Goal: Task Accomplishment & Management: Manage account settings

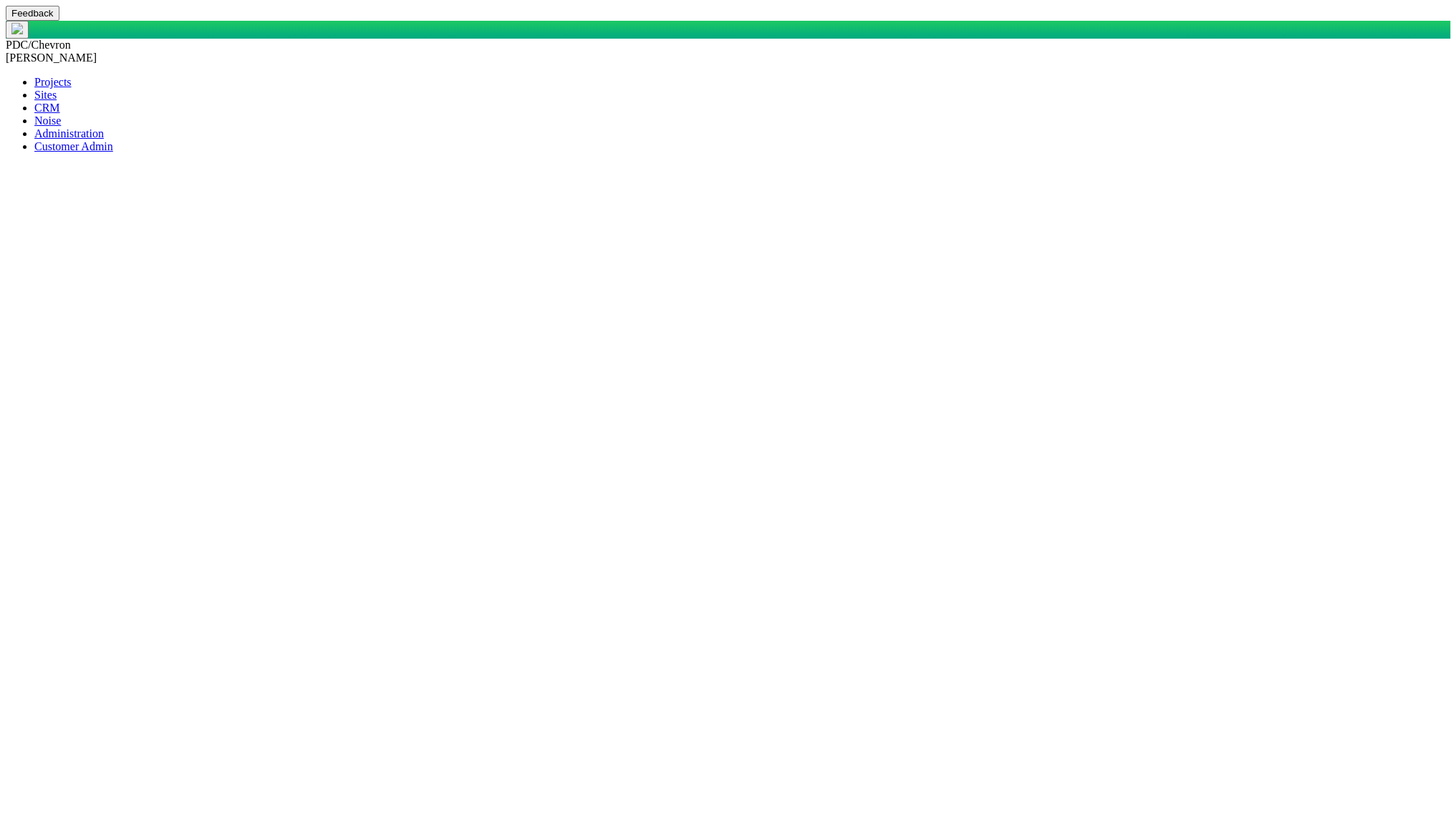
click at [35, 114] on span at bounding box center [35, 108] width 0 height 12
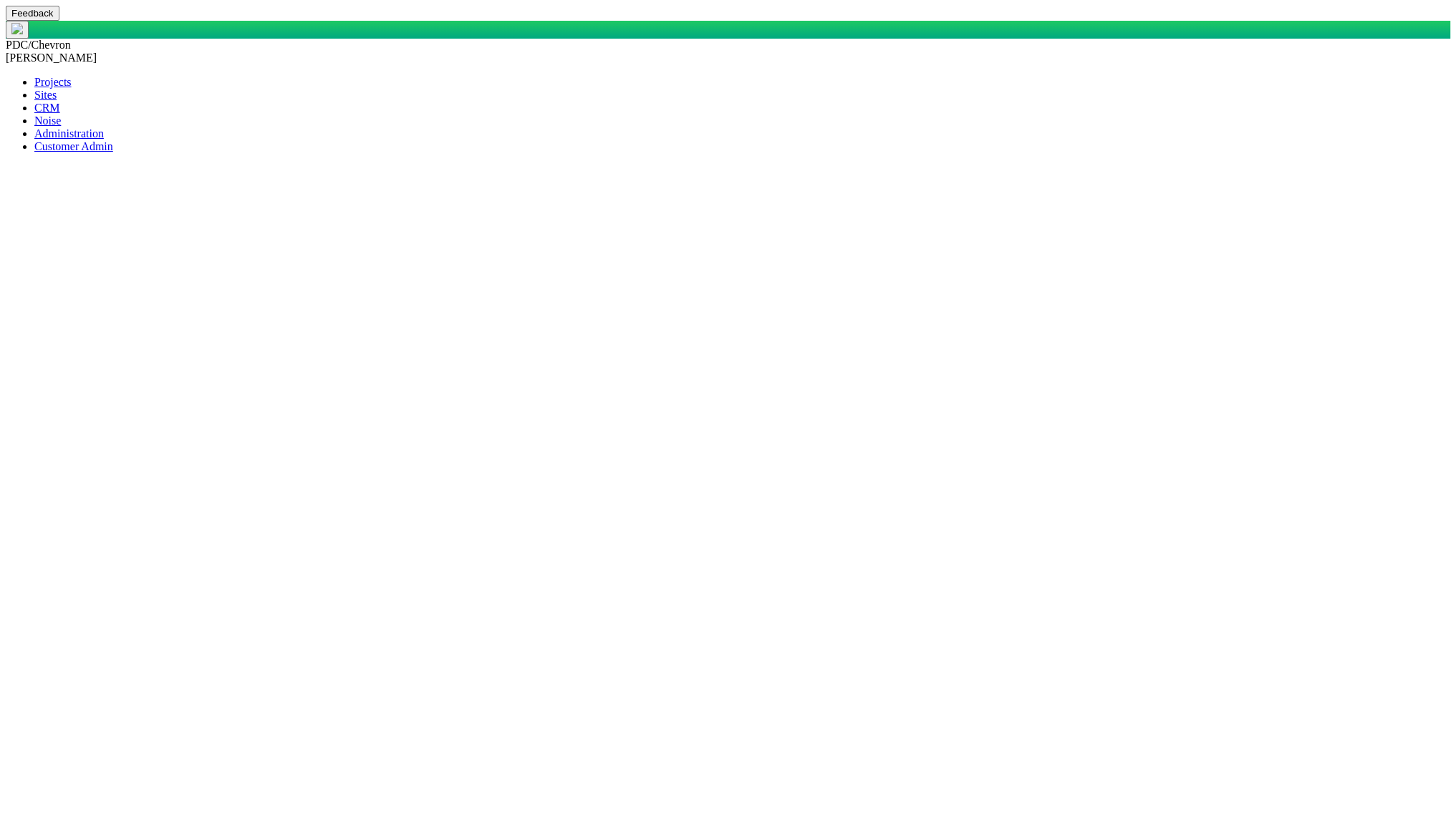
select select "149744687610124099"
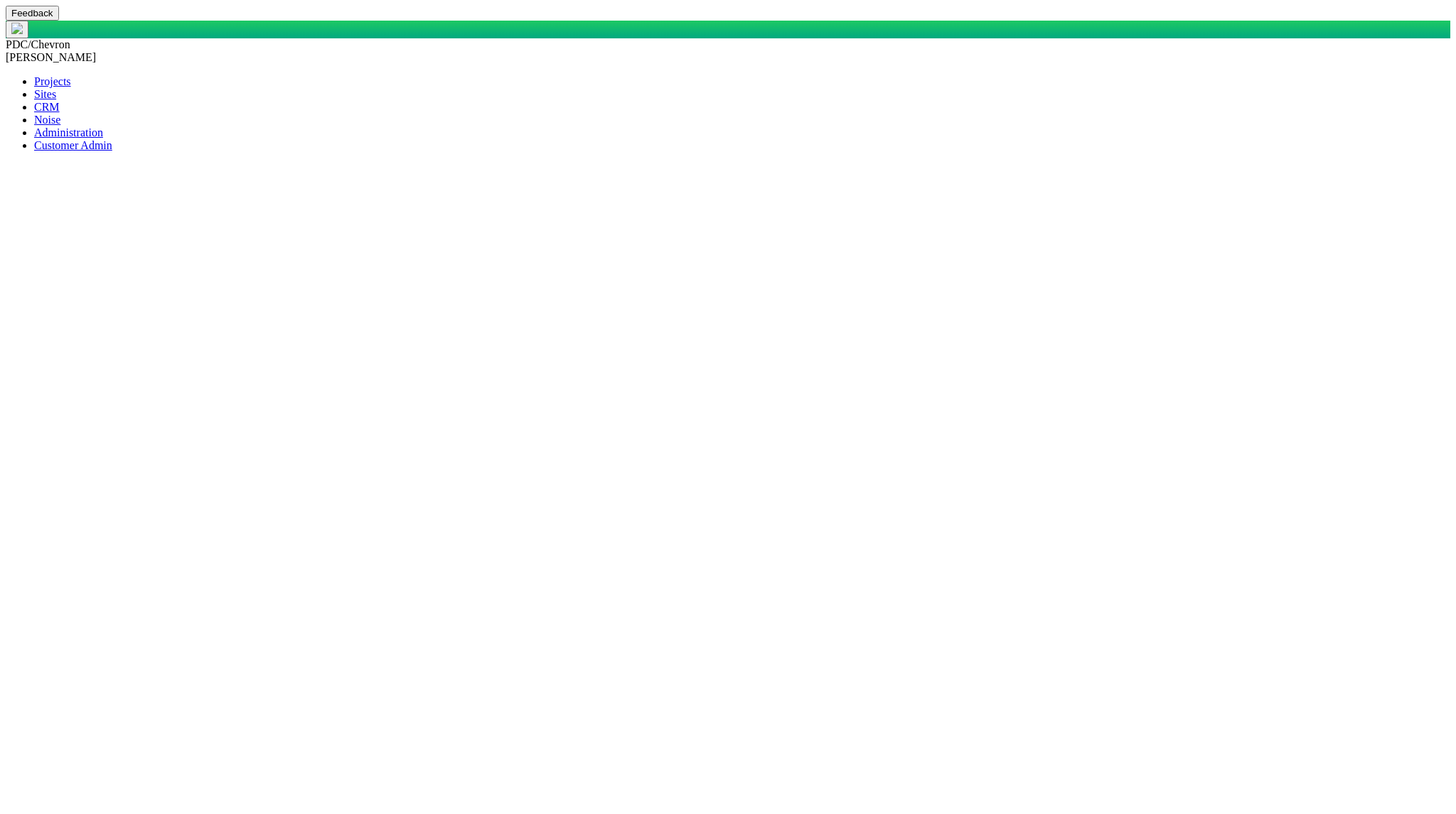
select select "150870587516967431"
select select "31806672368383524"
select select "92605267337848736"
select select "27303072740934058"
type input "[PERSON_NAME]"
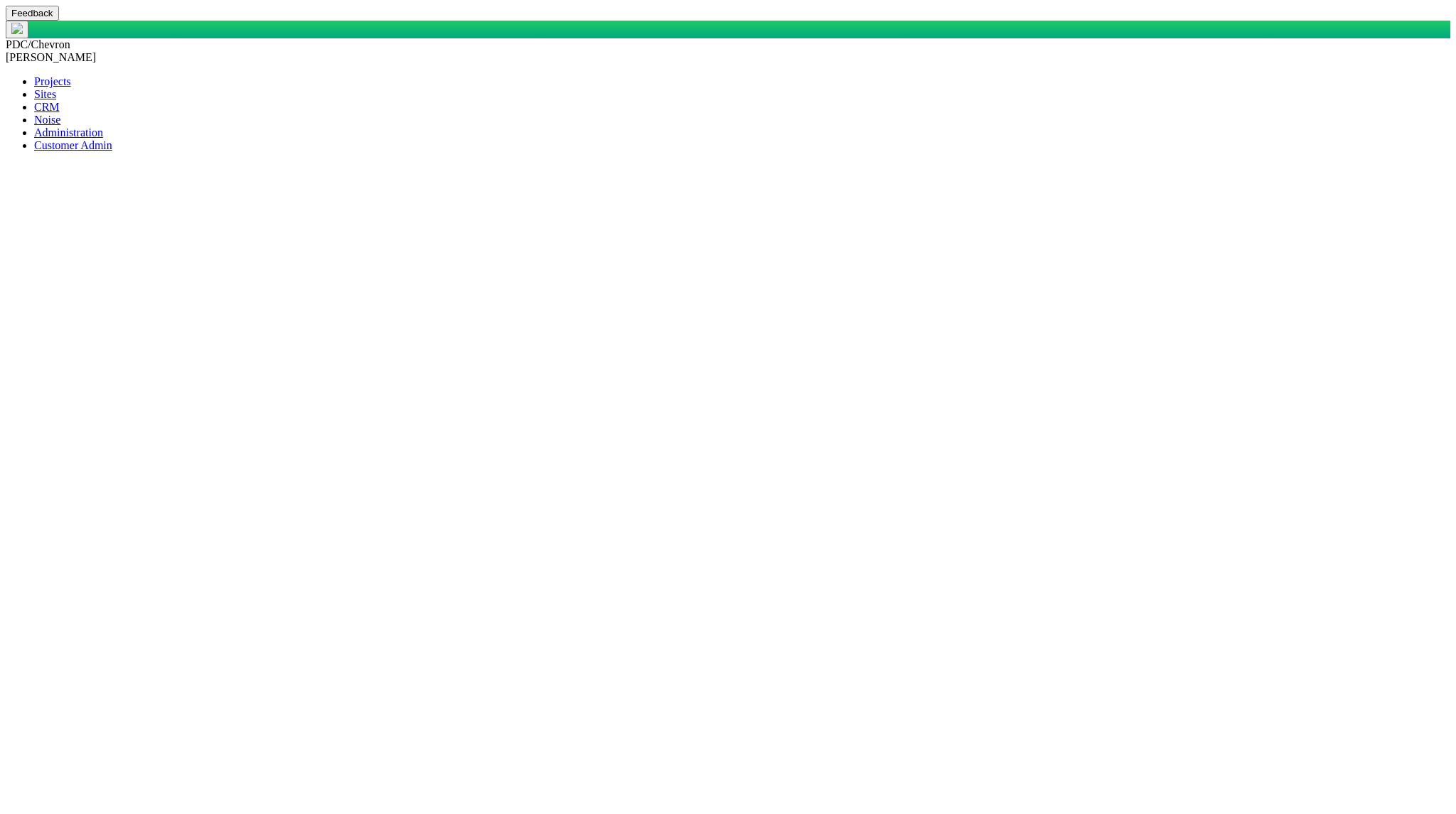
select select "81909218222848191"
select select "155092712167575200"
select select "99923616732340264"
type input "[PERSON_NAME]"
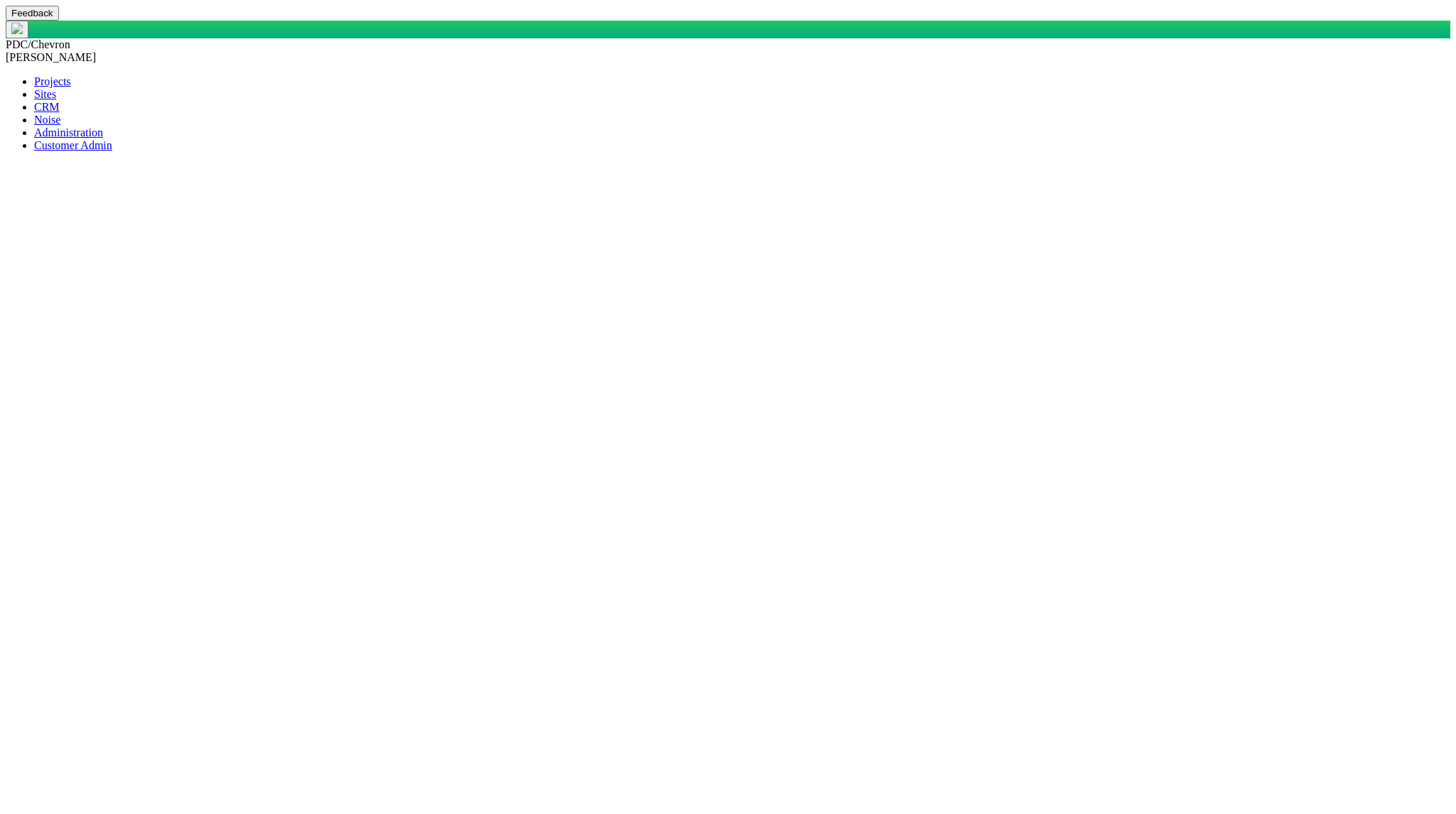
type textarea "x"
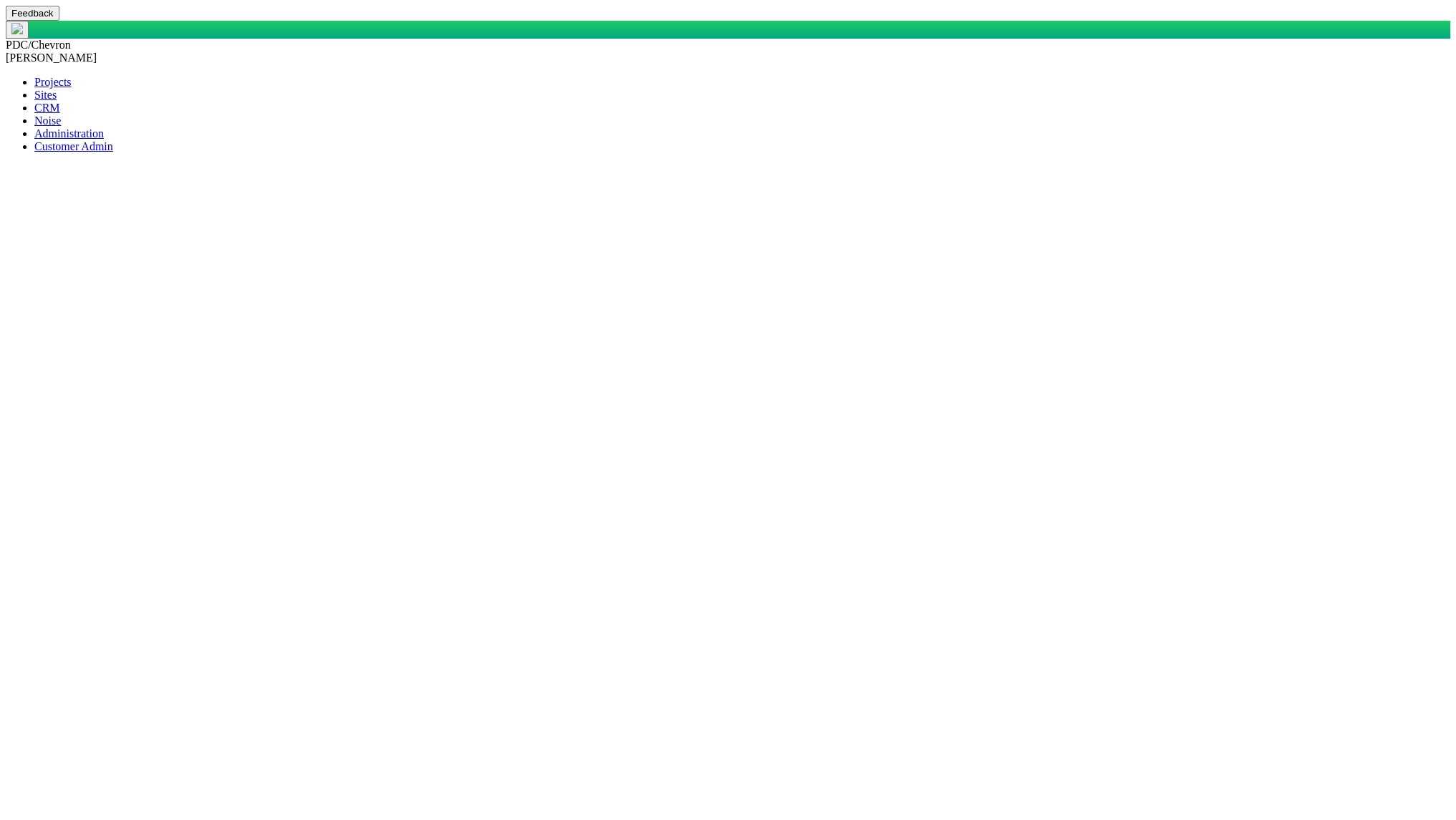
type input "[PERSON_NAME]"
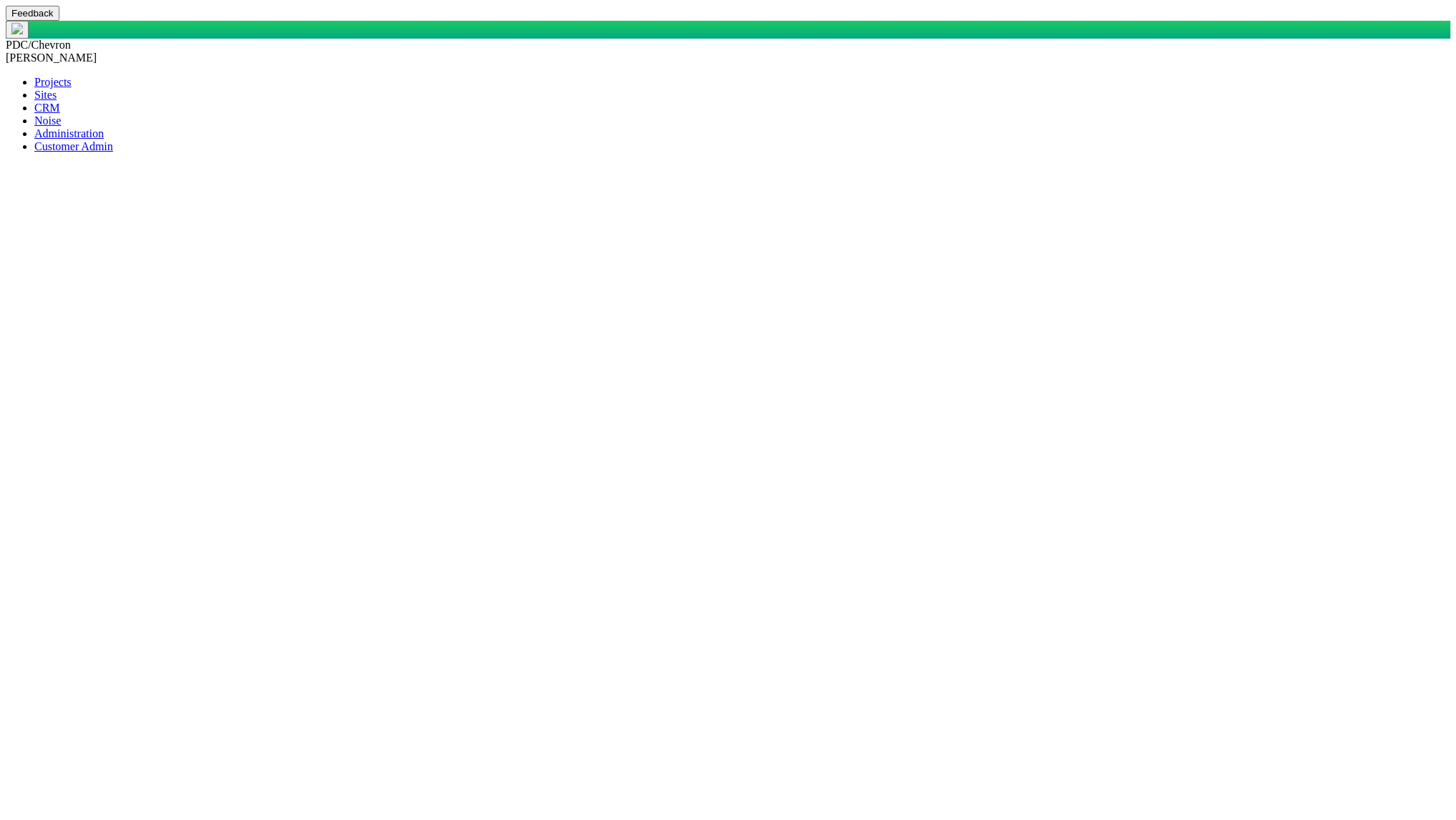
type textarea "x"
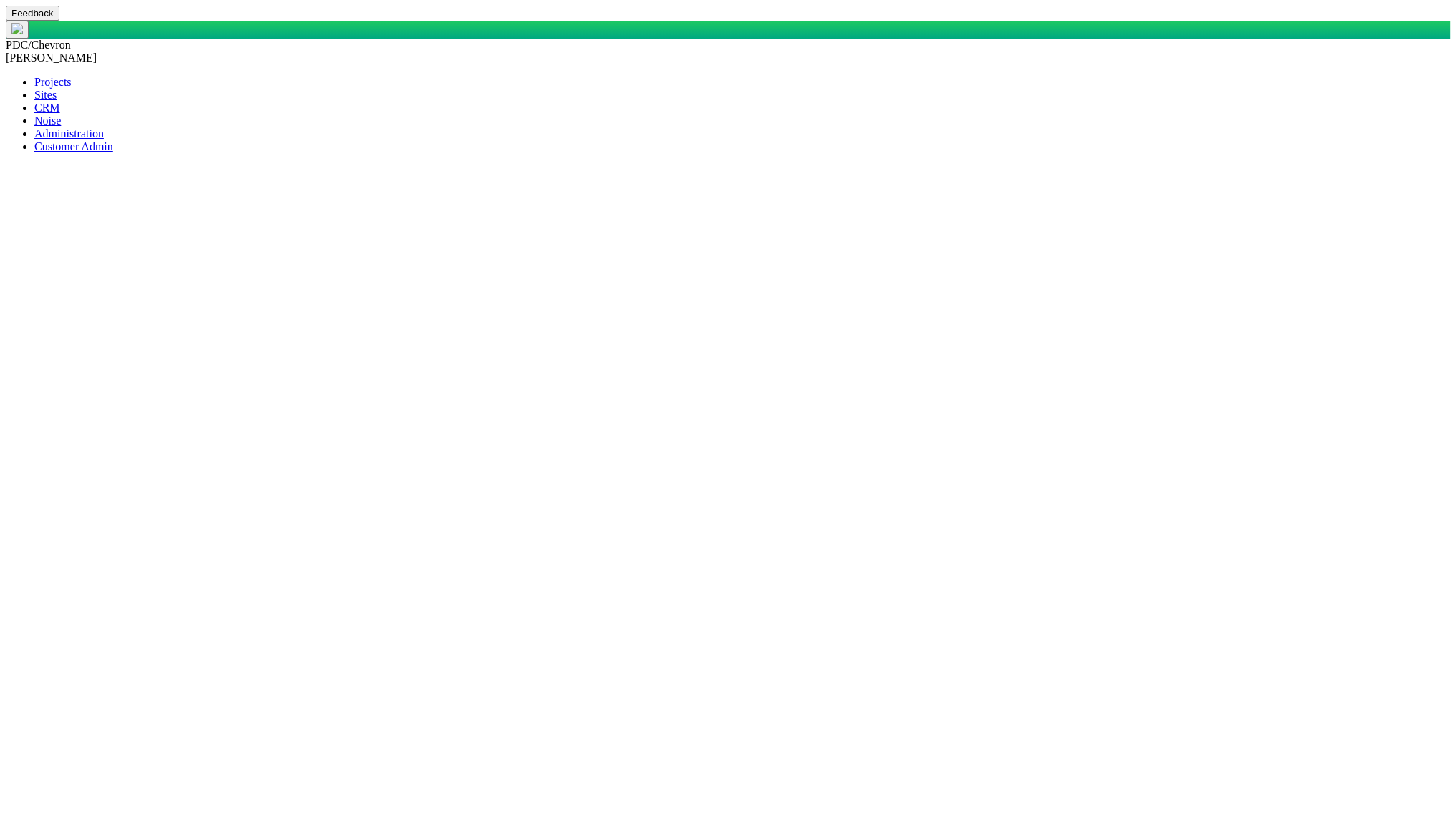
scroll to position [0, 0]
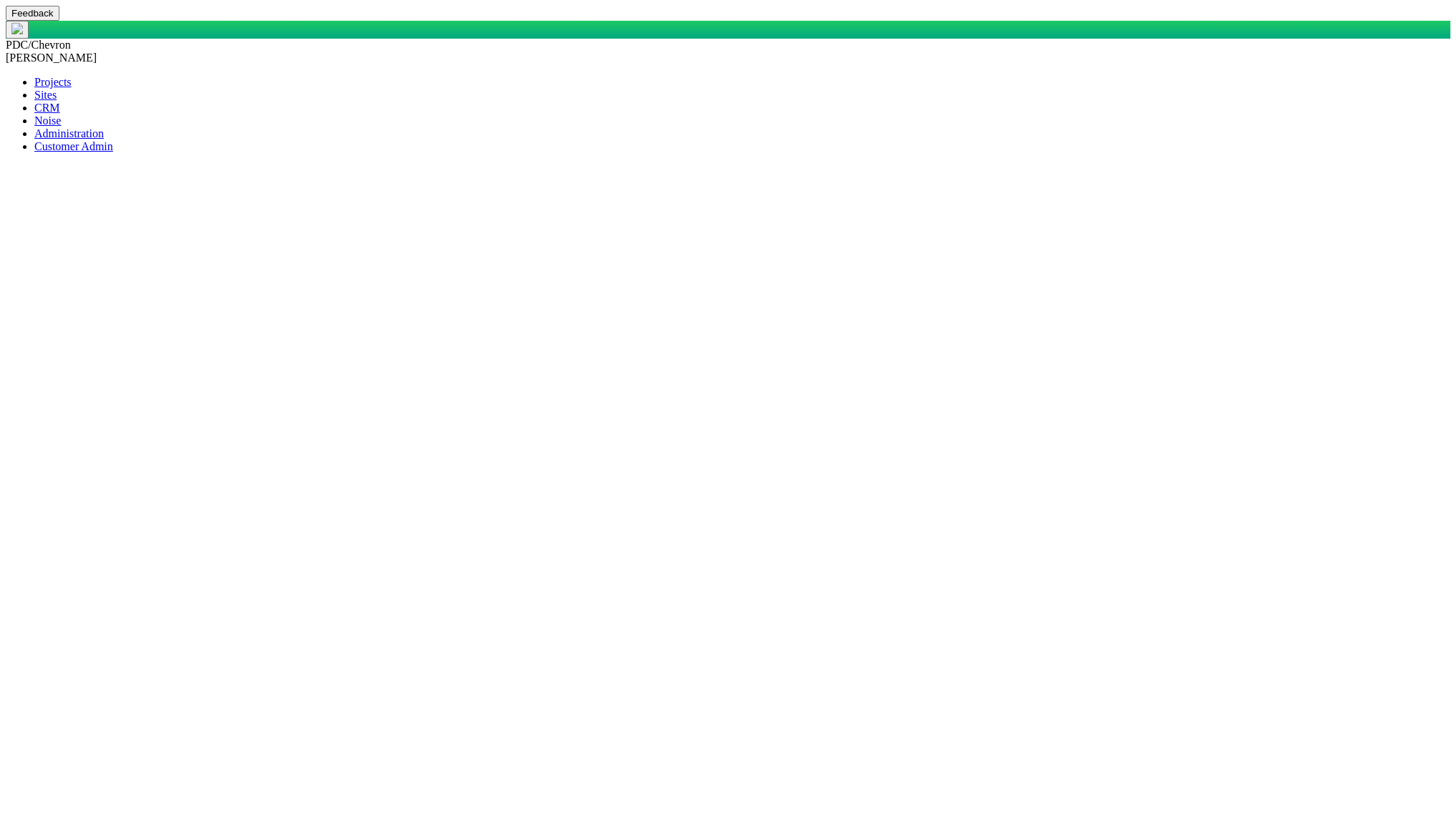
checkbox input "true"
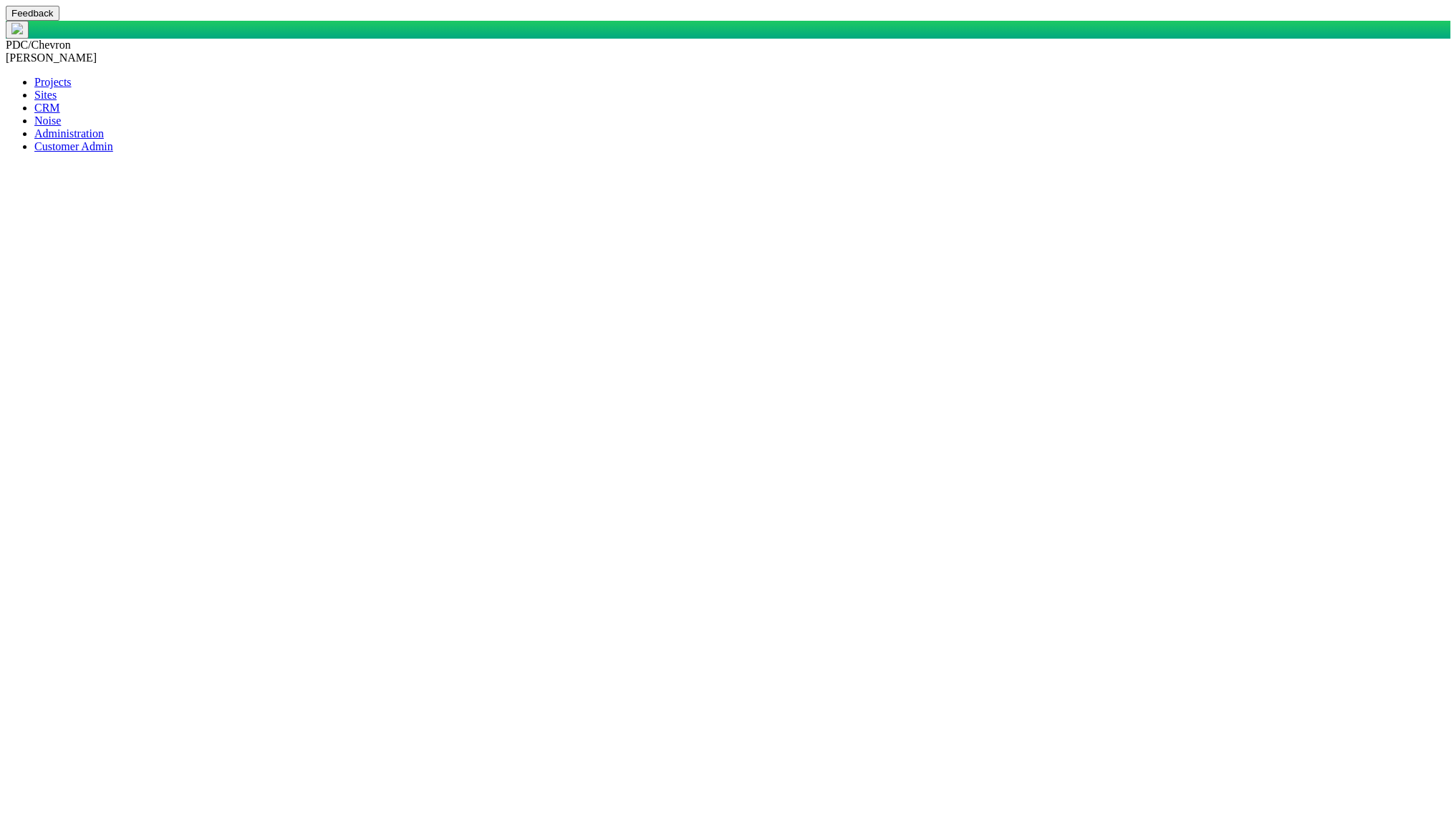
drag, startPoint x: 608, startPoint y: 93, endPoint x: 536, endPoint y: 84, distance: 72.6
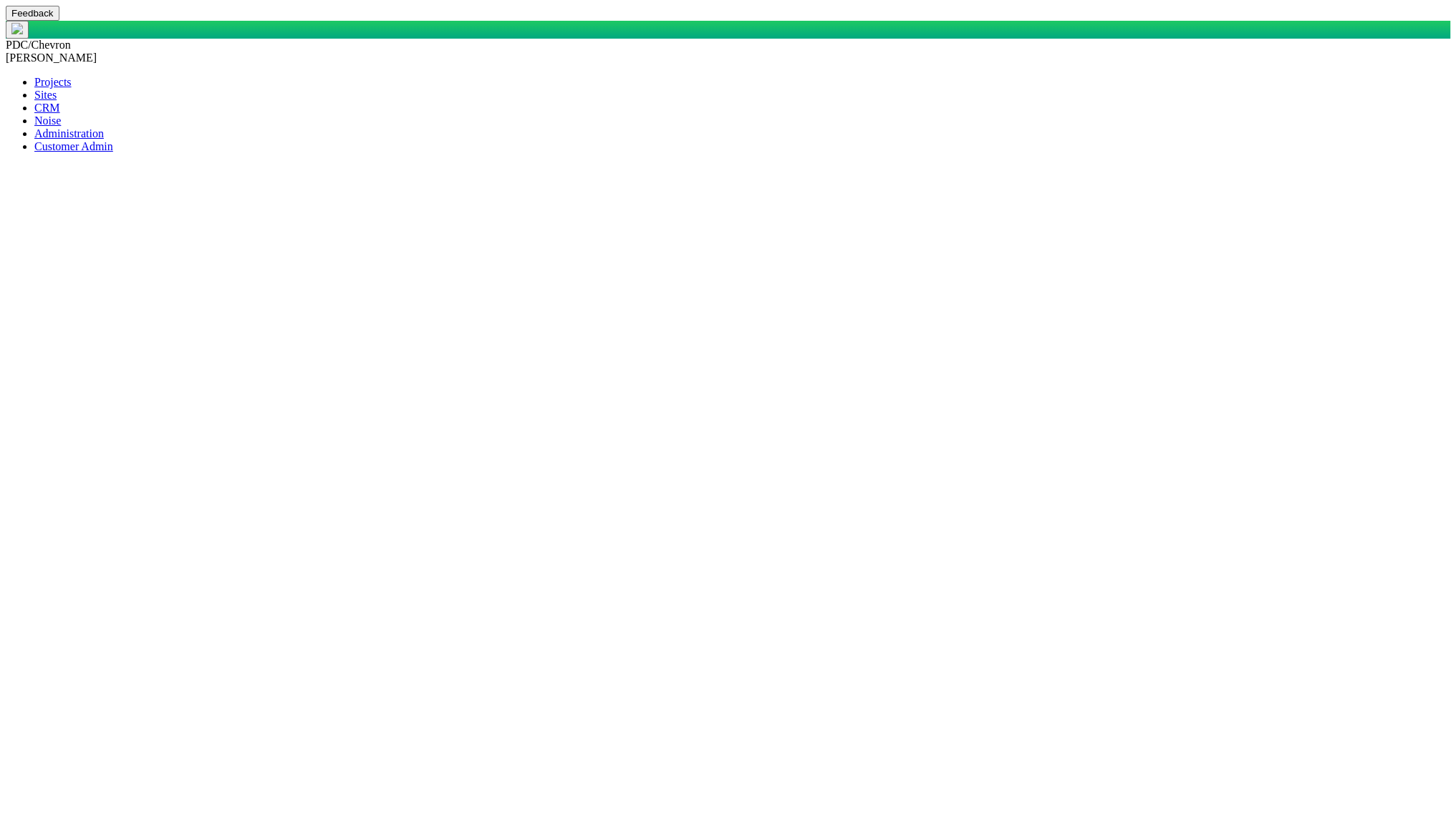
checkbox input "true"
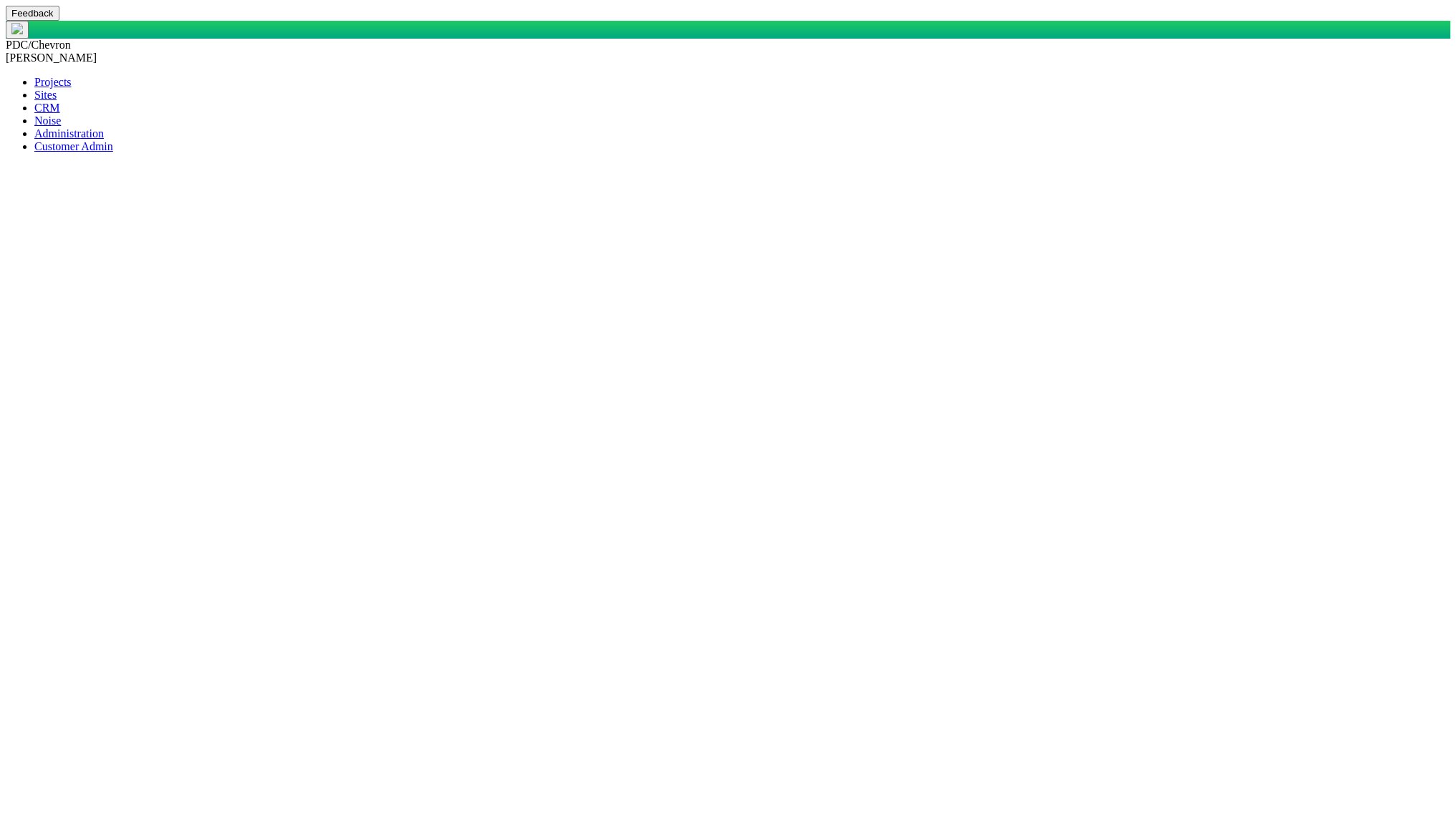
scroll to position [0, 0]
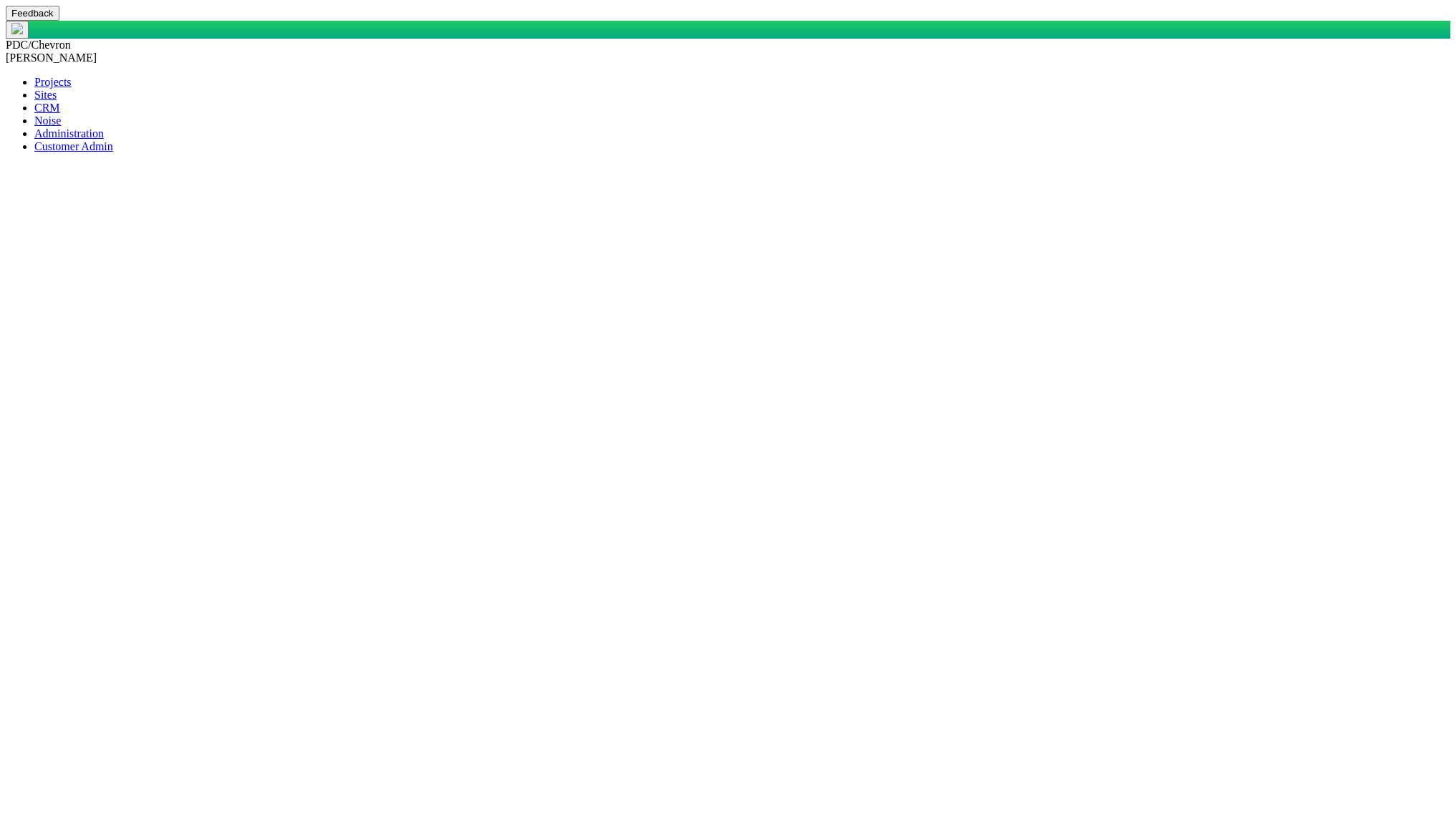
type textarea "x"
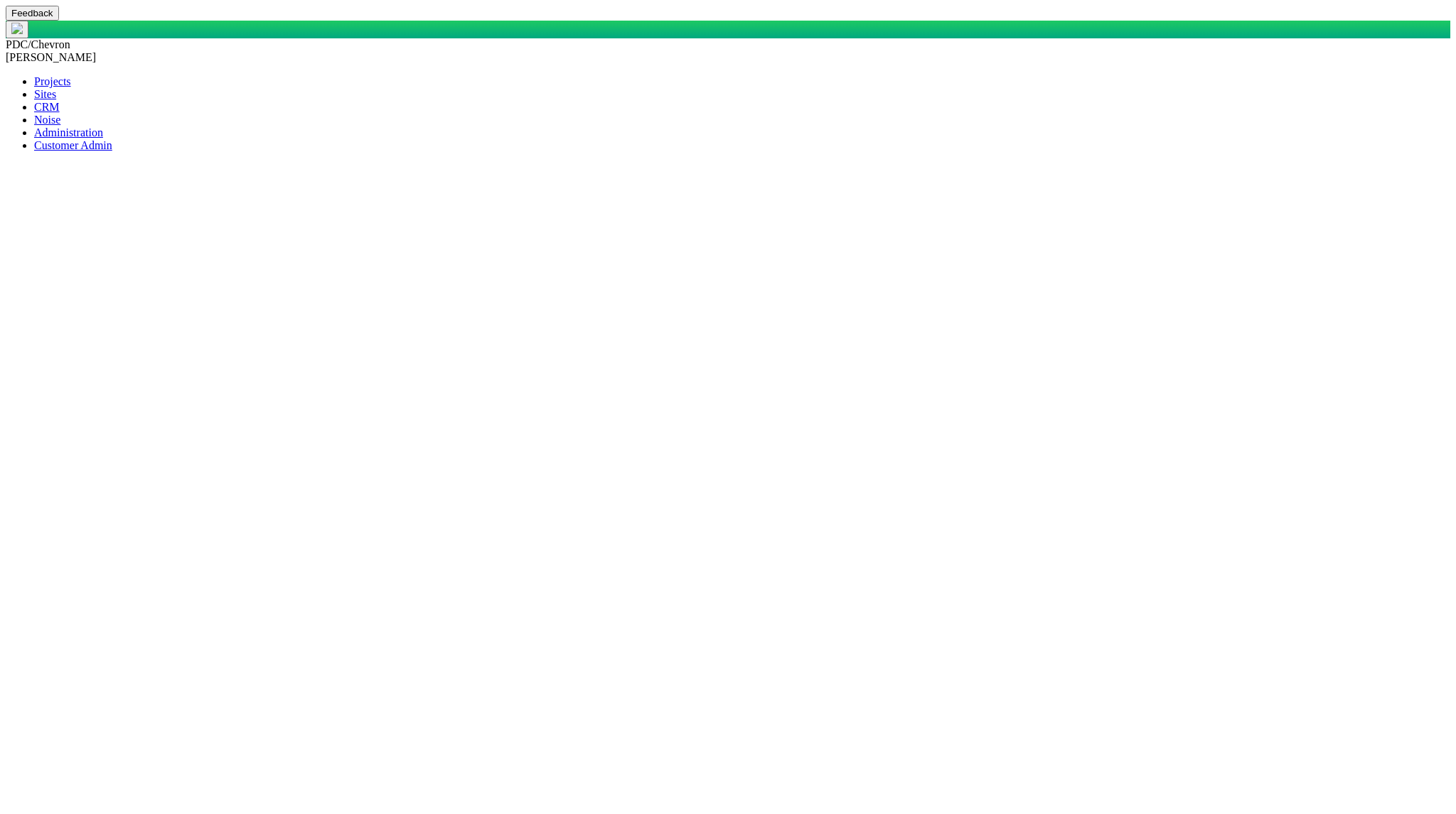
type input "345"
type input "[DATE]"
select select "149744687610124099"
select select "Medium"
select select "150870587516967431"
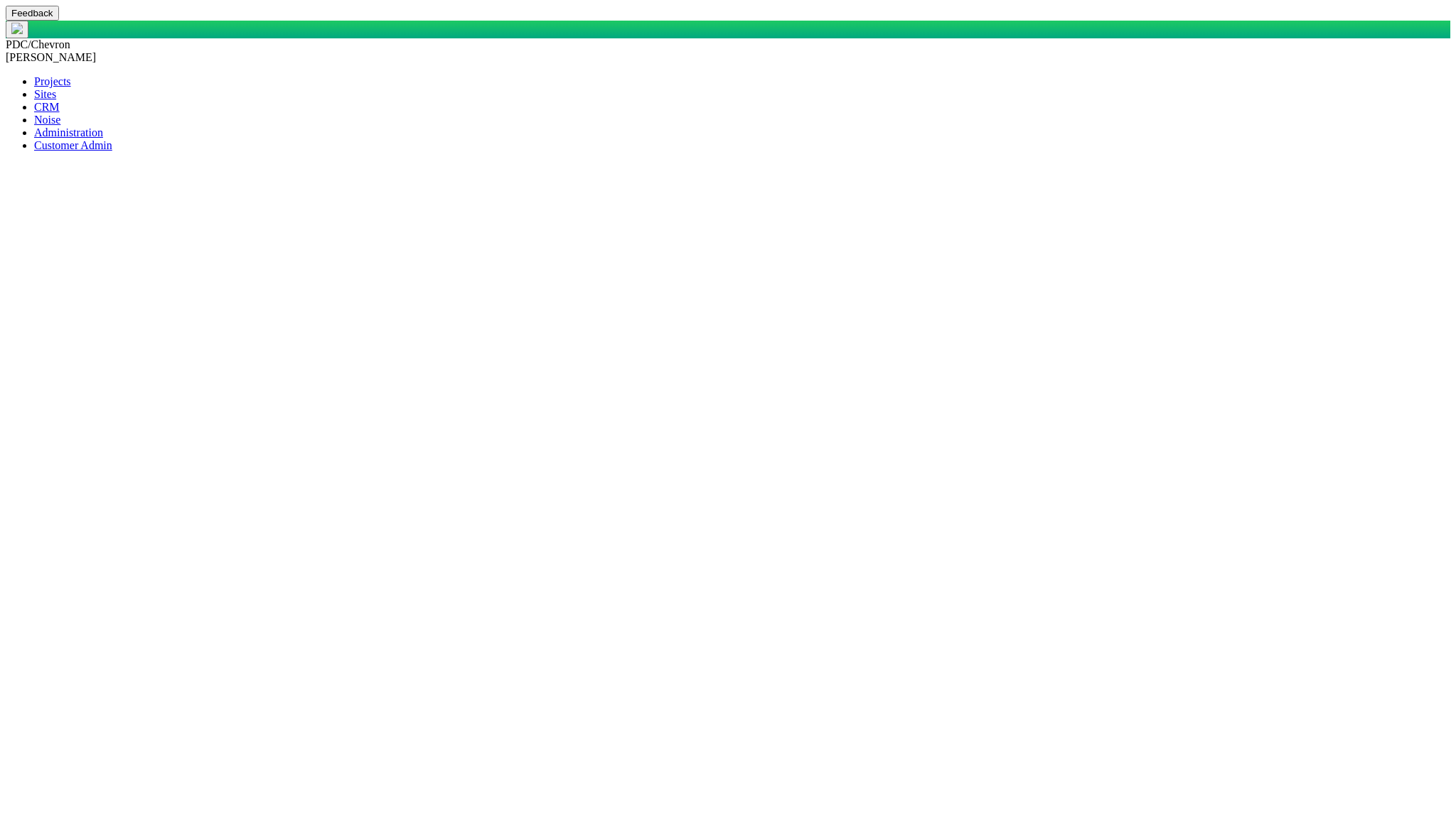
type input "[PERSON_NAME] & [PERSON_NAME]"
select select "31806672368382985"
select select "27303072740935193"
select select "92605267337848647"
select select "81909218222848354"
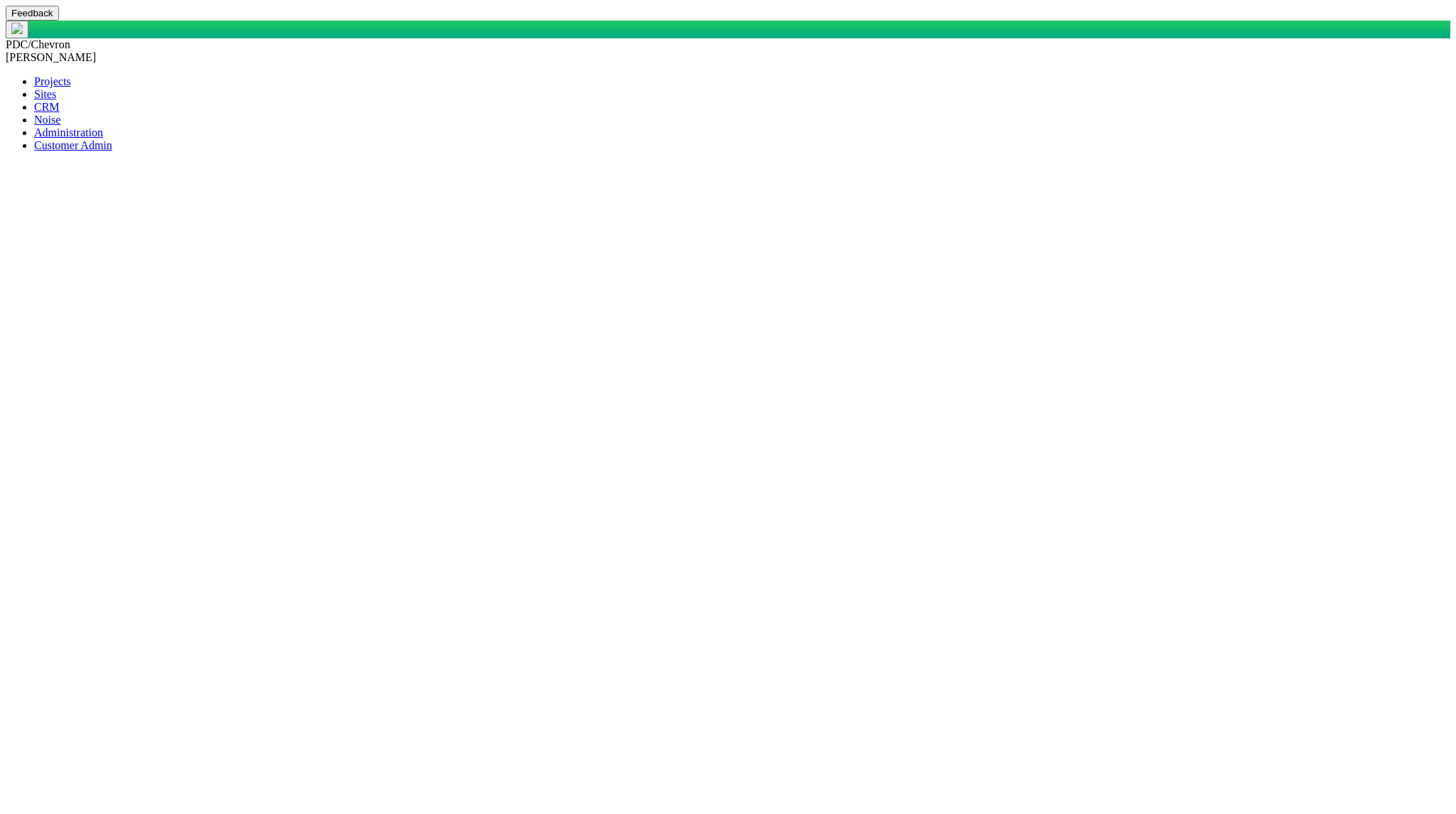
select select "155092712167575582"
type input "[PERSON_NAME] IC"
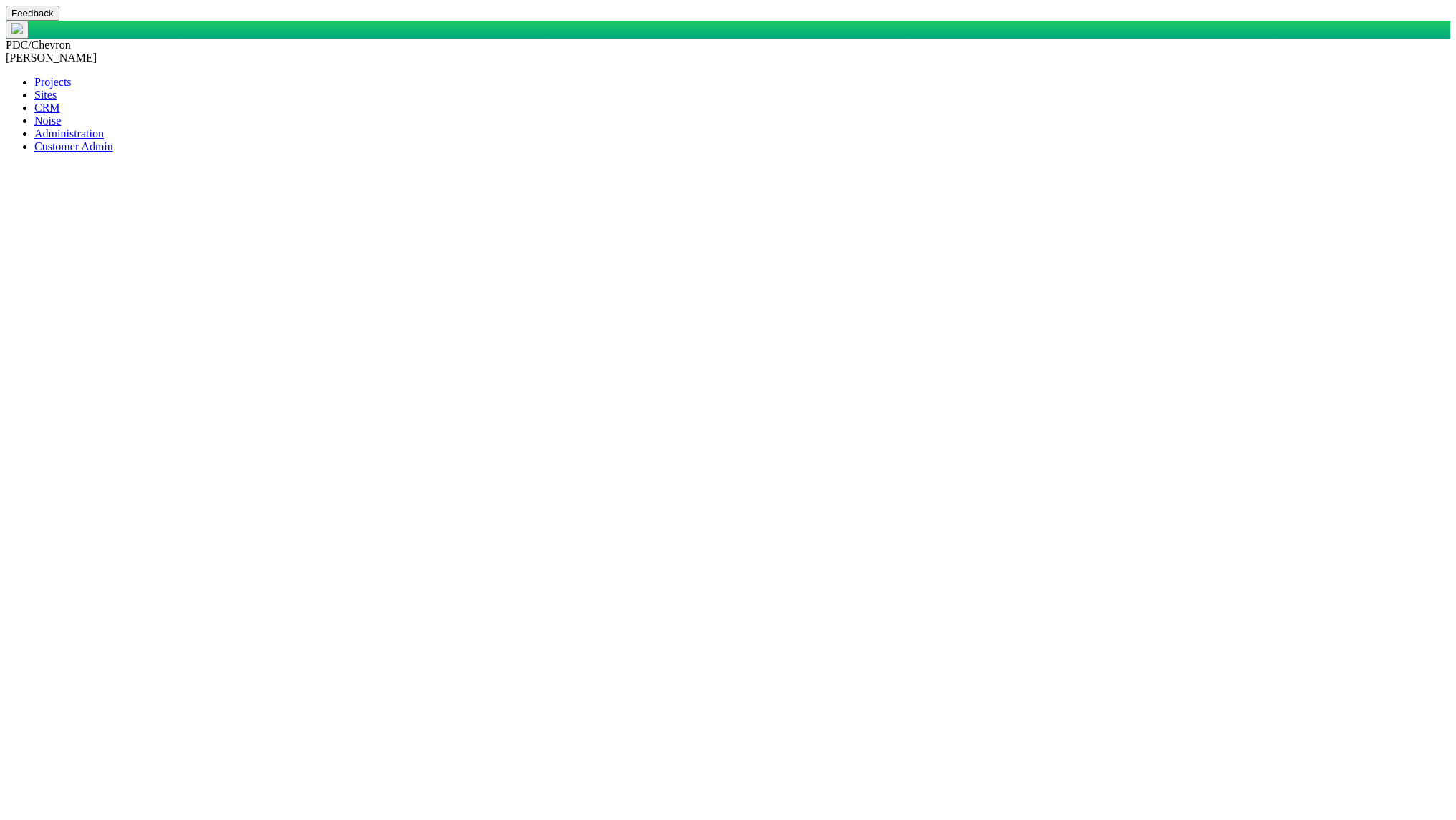
scroll to position [1001, 0]
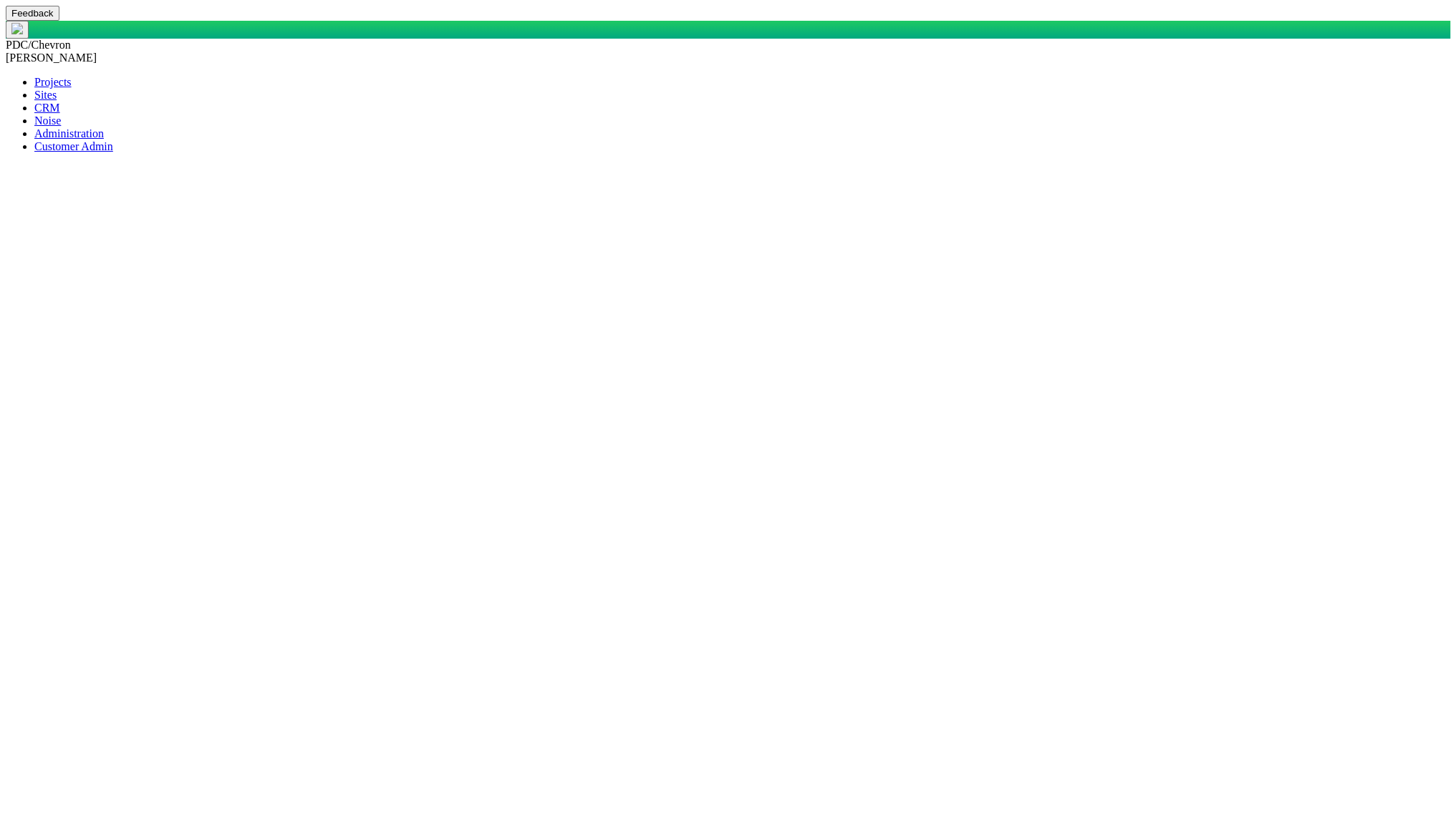
type input "[PERSON_NAME]"
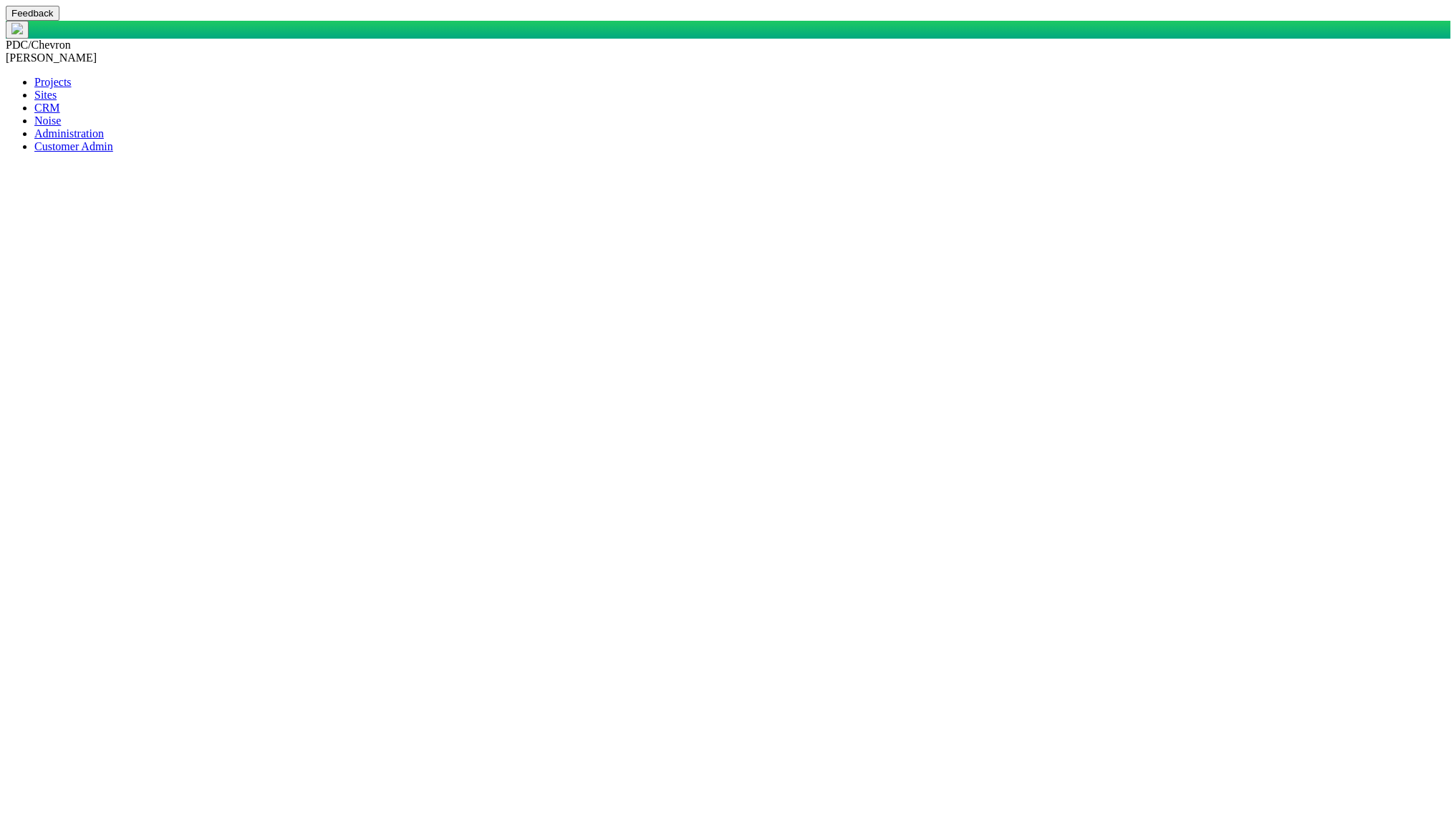
type textarea "x"
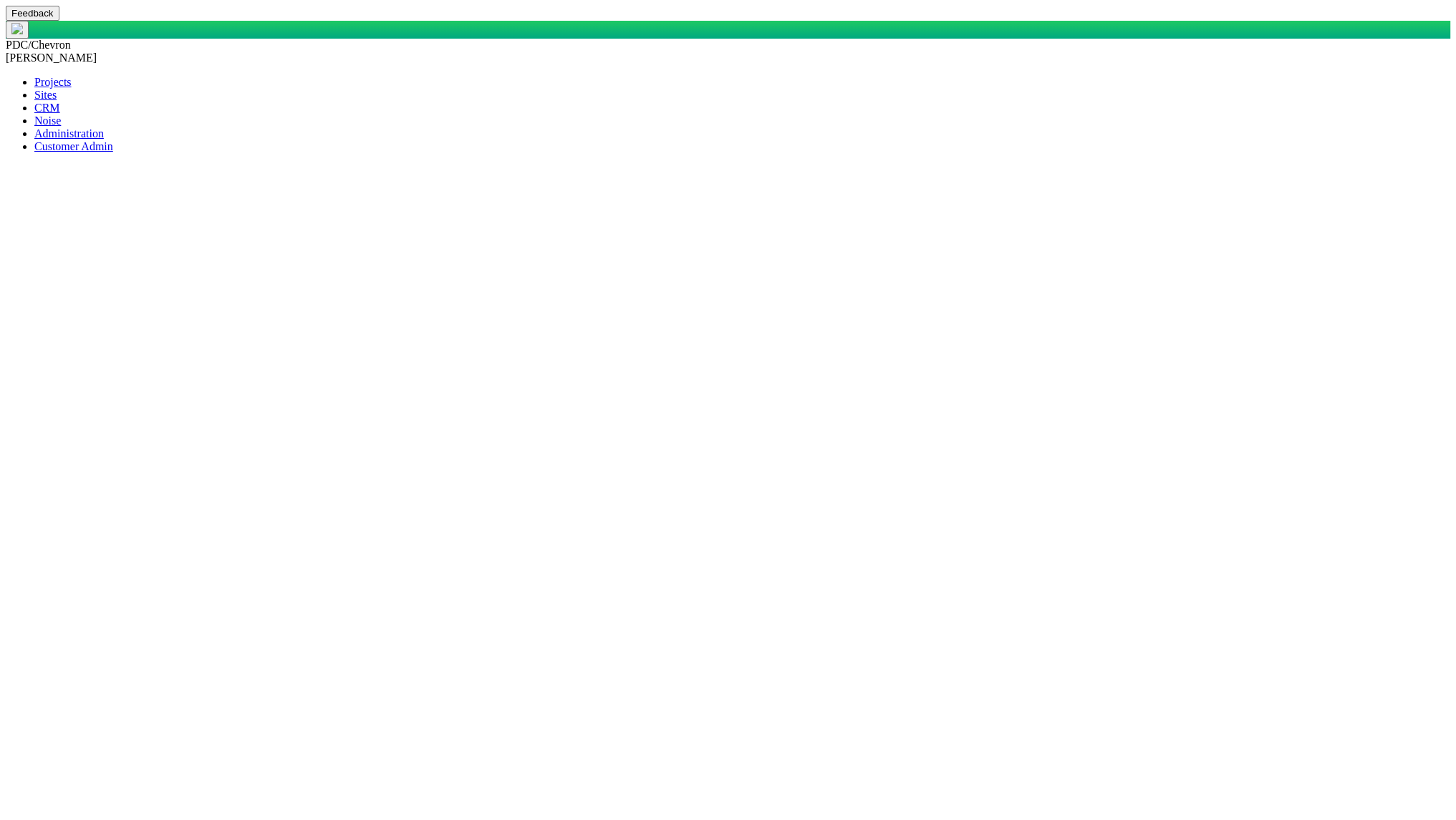
click at [35, 114] on span at bounding box center [35, 108] width 0 height 12
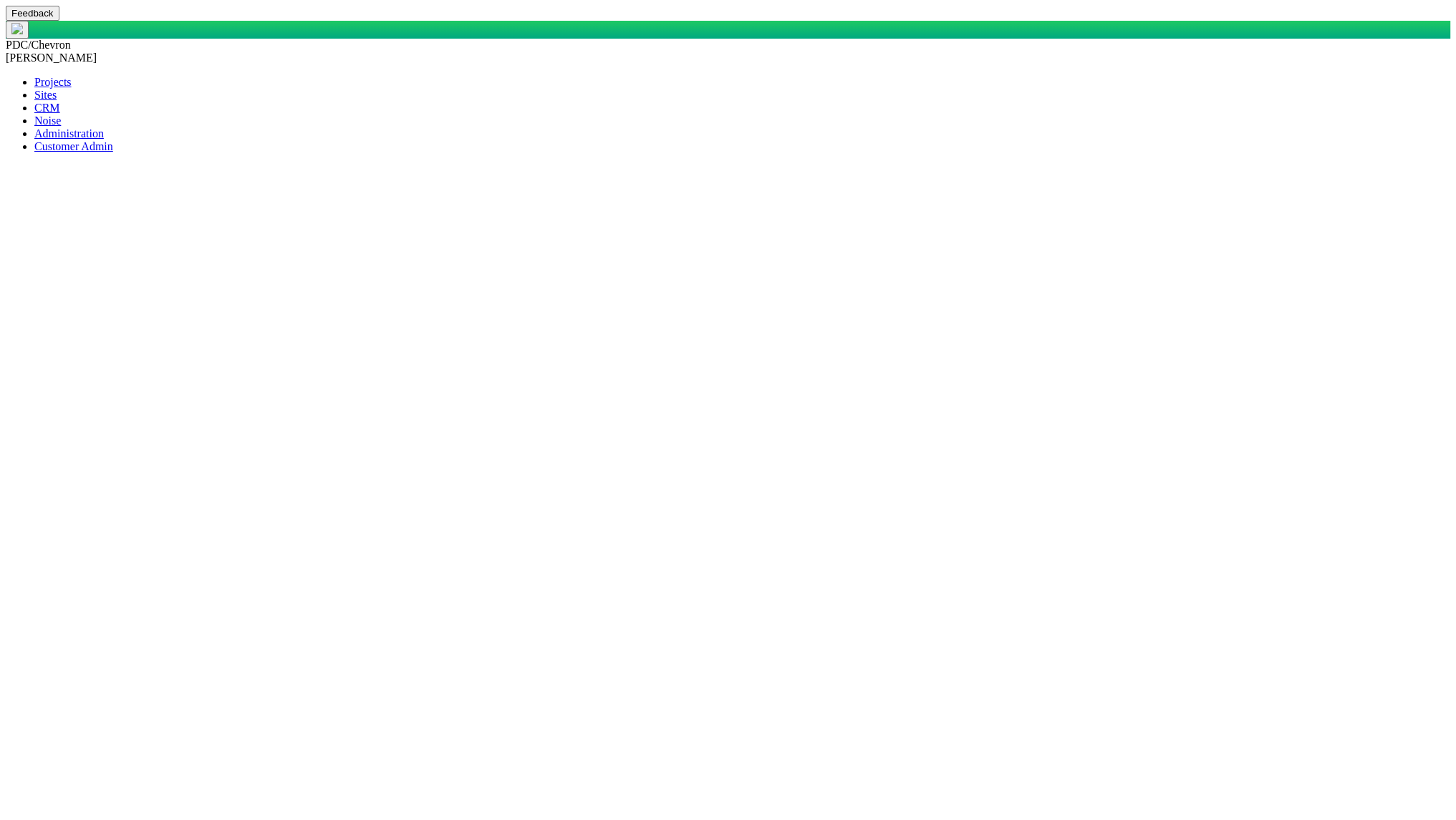
type input "martini"
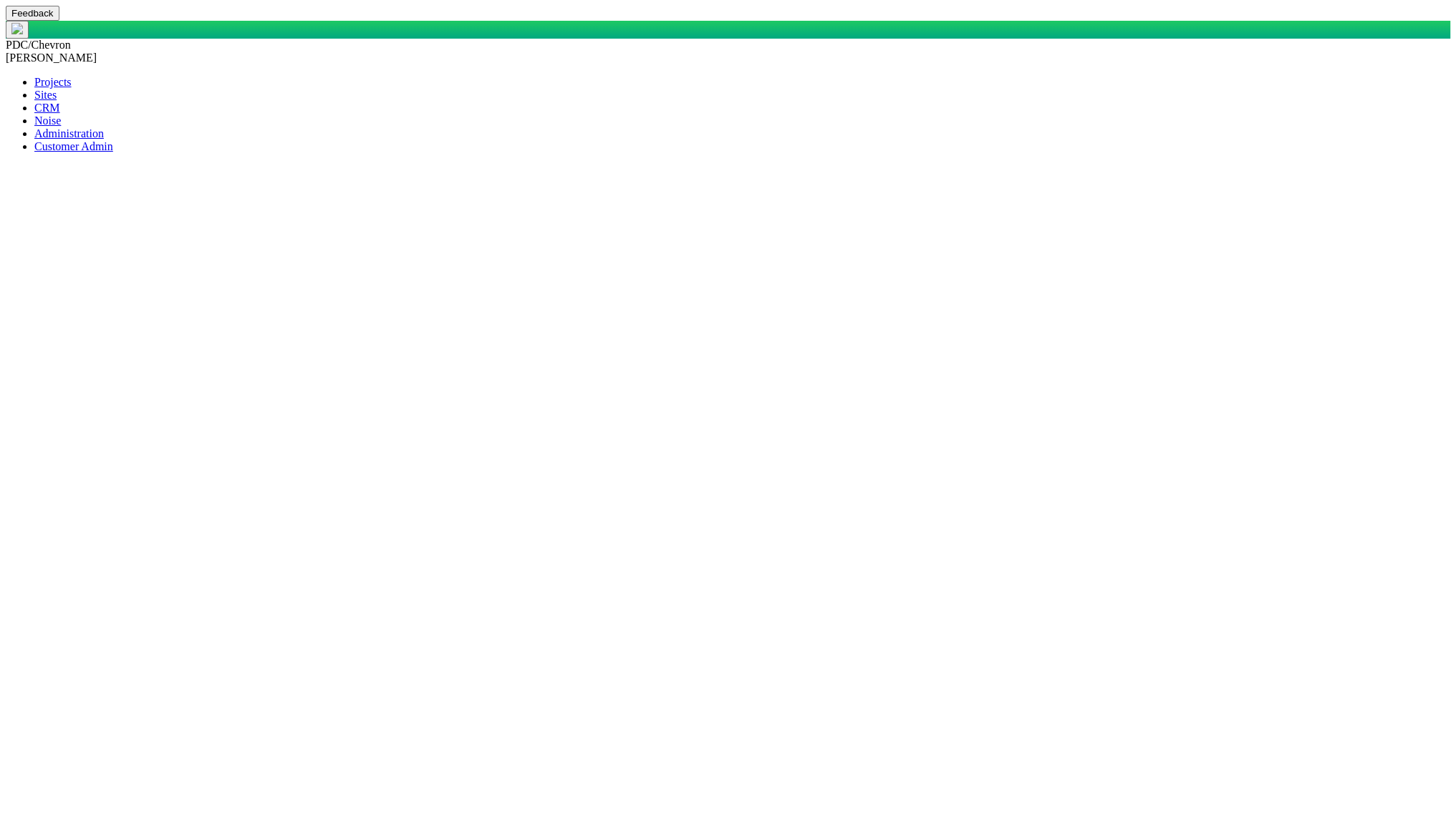
select select "48976645947663275"
